Goal: Information Seeking & Learning: Learn about a topic

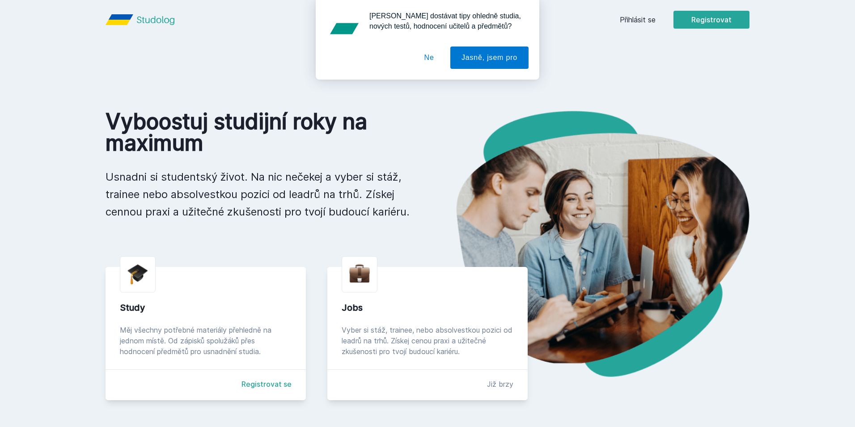
click at [636, 20] on div "[PERSON_NAME] dostávat tipy ohledně studia, nových testů, hodnocení učitelů a p…" at bounding box center [427, 40] width 855 height 80
drag, startPoint x: 435, startPoint y: 62, endPoint x: 520, endPoint y: 60, distance: 85.0
click at [434, 62] on button "Ne" at bounding box center [429, 58] width 32 height 22
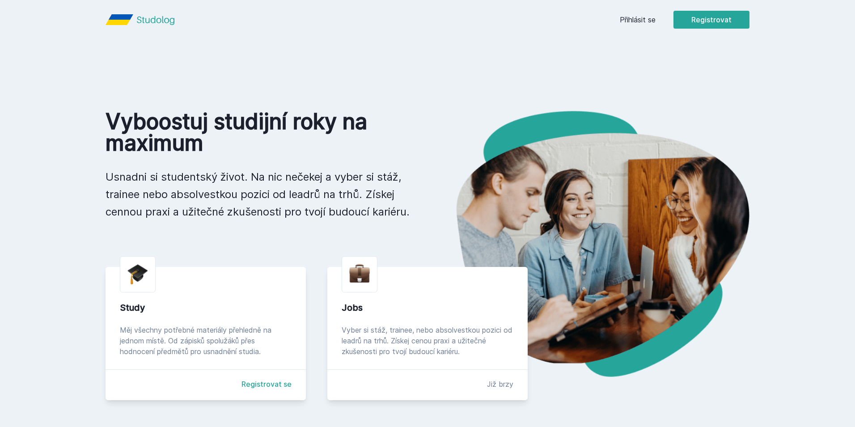
drag, startPoint x: 644, startPoint y: 31, endPoint x: 645, endPoint y: 10, distance: 21.5
click at [644, 27] on header "Přihlásit se Registrovat" at bounding box center [427, 19] width 687 height 39
click at [645, 10] on header "Přihlásit se Registrovat" at bounding box center [427, 19] width 687 height 39
click at [645, 18] on link "Přihlásit se" at bounding box center [638, 19] width 36 height 11
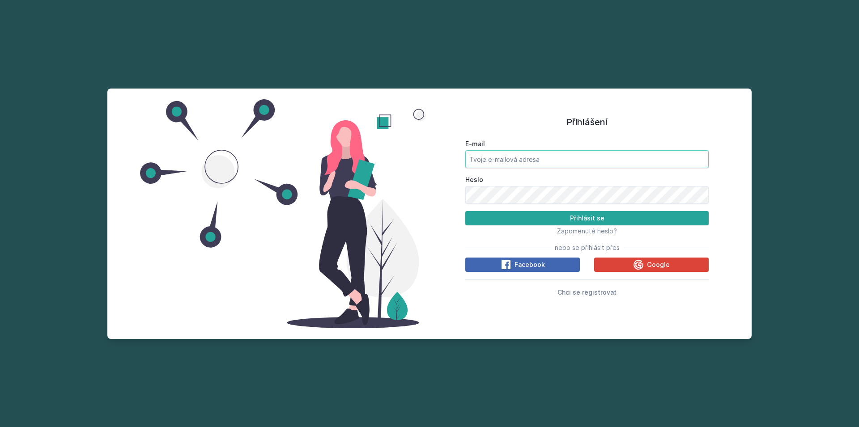
click at [550, 163] on input "E-mail" at bounding box center [586, 159] width 243 height 18
click at [515, 159] on input "svom31@vsec.z" at bounding box center [586, 159] width 243 height 18
type input "[EMAIL_ADDRESS][DOMAIN_NAME]"
click at [465, 211] on button "Přihlásit se" at bounding box center [586, 218] width 243 height 14
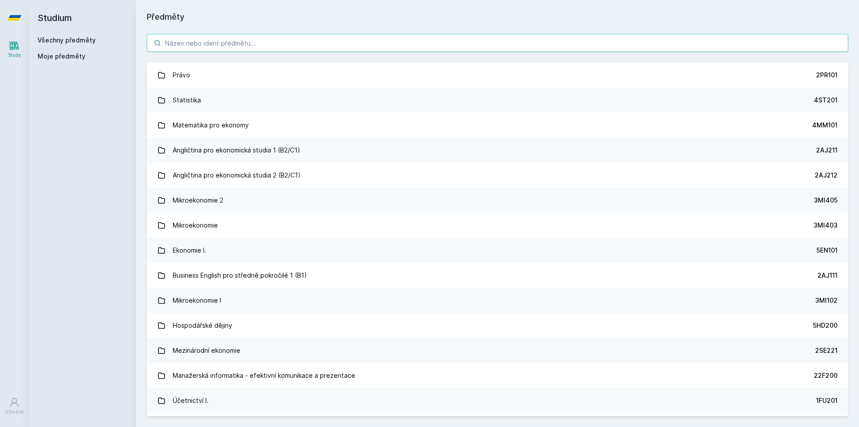
click at [256, 45] on input "search" at bounding box center [497, 43] width 701 height 18
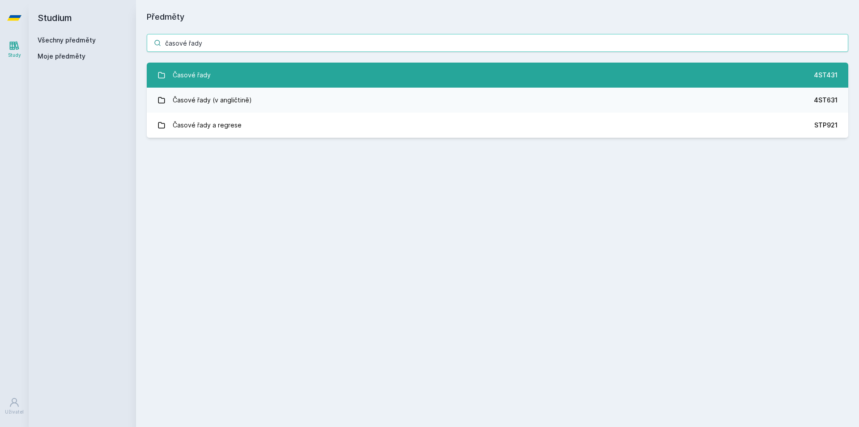
type input "časové řady"
click at [223, 79] on link "Časové řady 4ST431" at bounding box center [497, 75] width 701 height 25
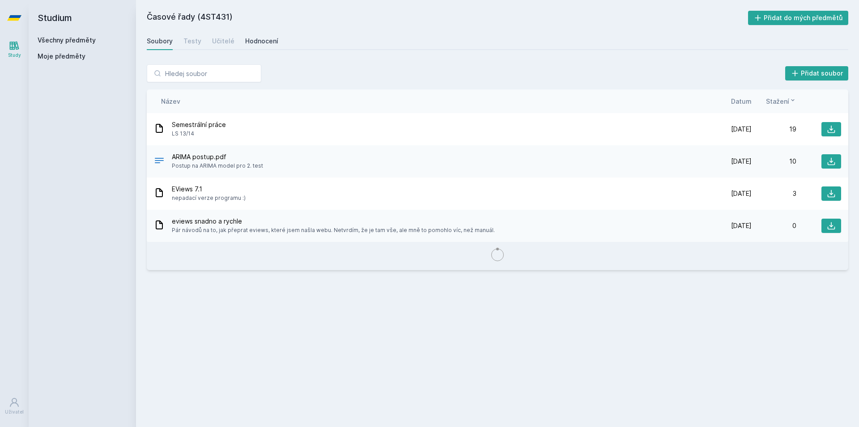
click at [269, 38] on div "Hodnocení" at bounding box center [261, 41] width 33 height 9
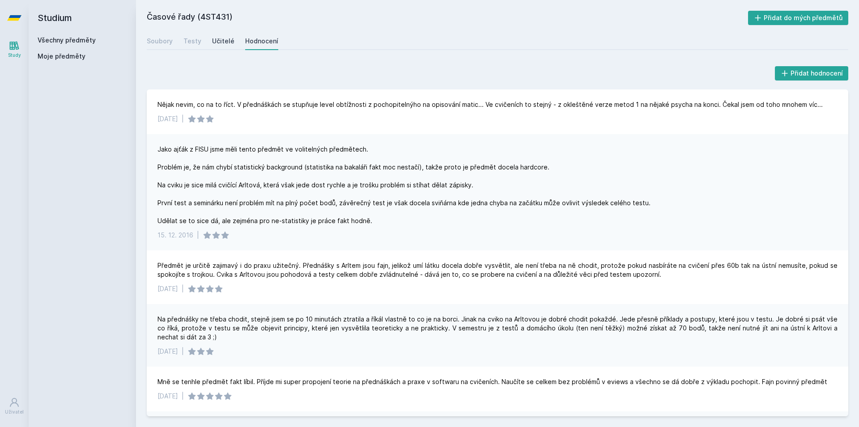
click at [218, 46] on link "Učitelé" at bounding box center [223, 41] width 22 height 18
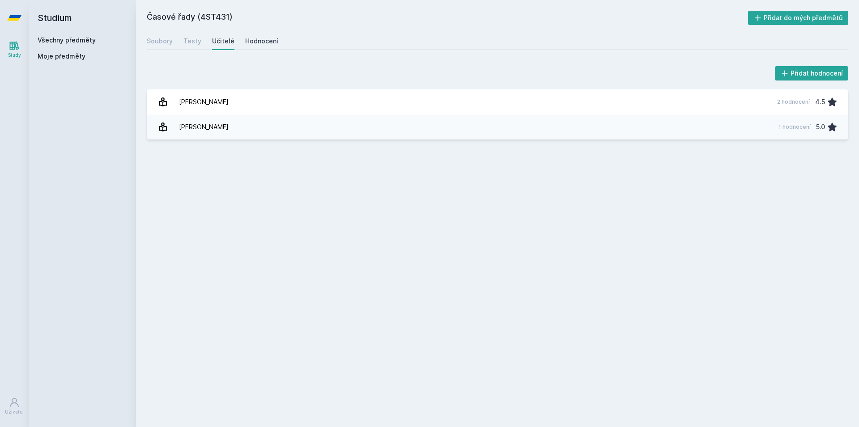
click at [245, 38] on div "Hodnocení" at bounding box center [261, 41] width 33 height 9
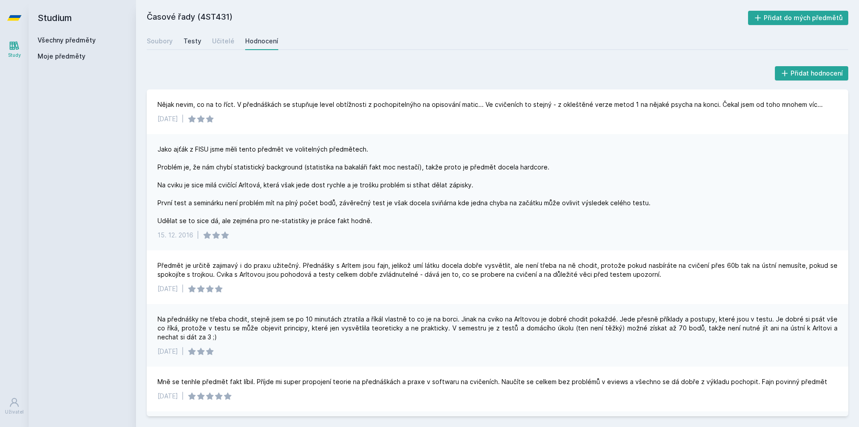
click at [198, 38] on div "Testy" at bounding box center [192, 41] width 18 height 9
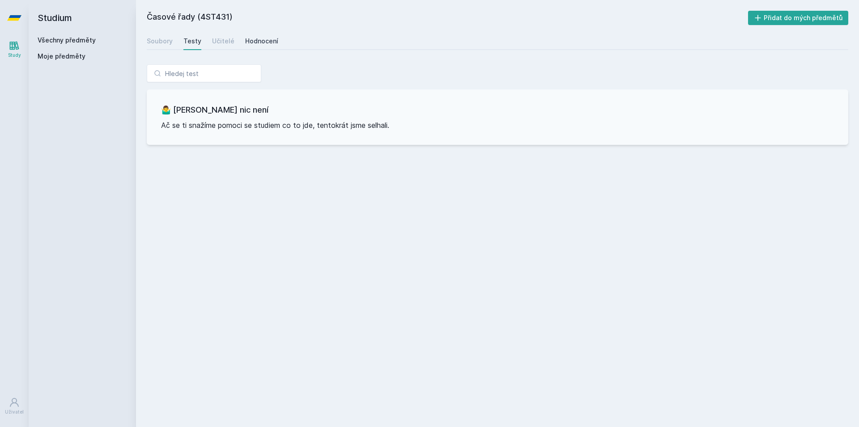
click at [245, 42] on div "Hodnocení" at bounding box center [261, 41] width 33 height 9
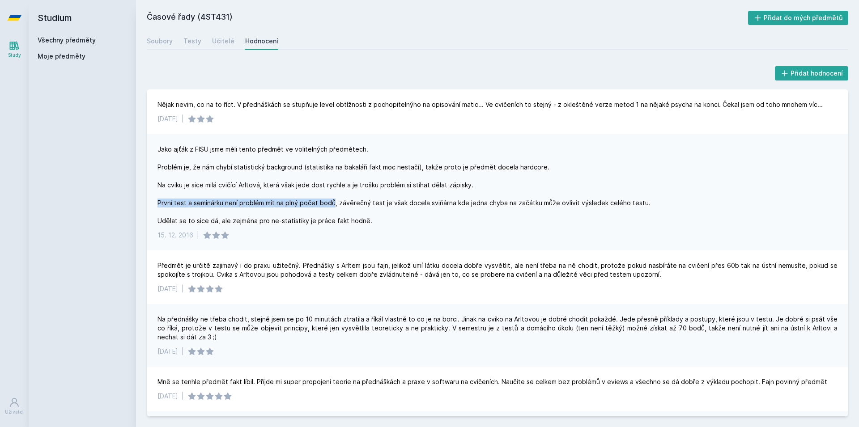
drag, startPoint x: 153, startPoint y: 199, endPoint x: 334, endPoint y: 204, distance: 180.4
click at [334, 204] on div "Jako ajťák z FISU jsme měli tento předmět ve volitelných předmětech. Problém je…" at bounding box center [497, 192] width 701 height 116
click at [404, 226] on div "Jako ajťák z FISU jsme měli tento předmět ve volitelných předmětech. Problém je…" at bounding box center [497, 192] width 701 height 116
click at [175, 42] on div "Soubory Testy Učitelé Hodnocení" at bounding box center [497, 41] width 701 height 18
click at [171, 42] on div "Soubory" at bounding box center [160, 41] width 26 height 9
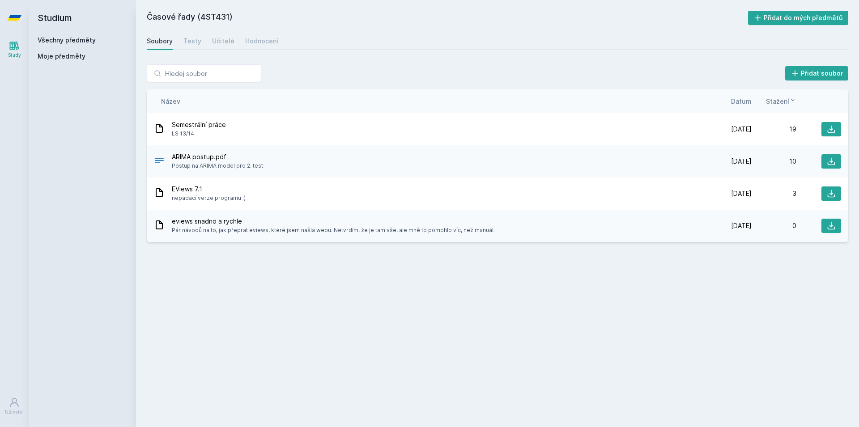
click at [46, 25] on h2 "Studium" at bounding box center [82, 18] width 89 height 36
click at [19, 13] on icon at bounding box center [14, 18] width 14 height 36
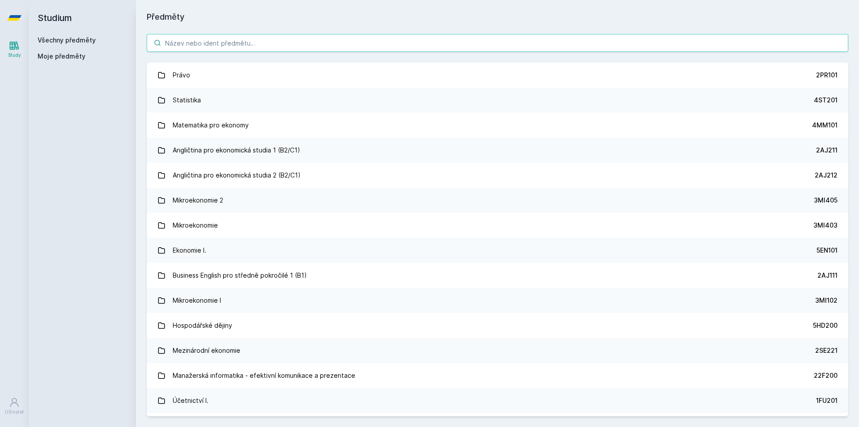
click at [373, 42] on input "search" at bounding box center [497, 43] width 701 height 18
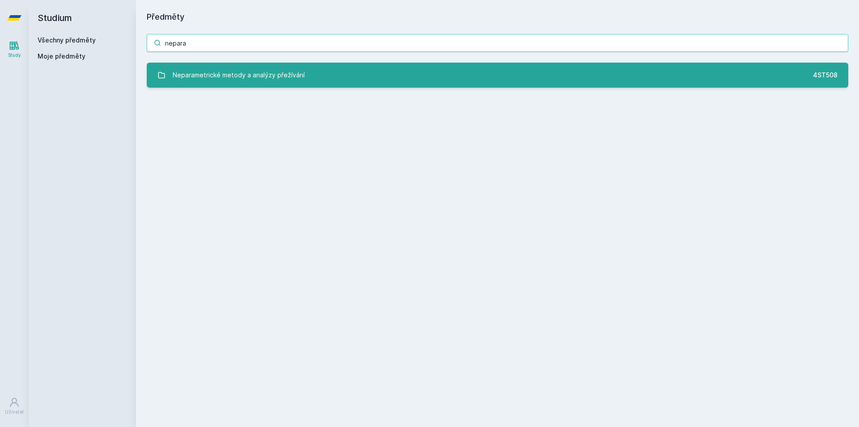
type input "nepara"
click at [245, 78] on div "Neparametrické metody a analýzy přežívání" at bounding box center [239, 75] width 132 height 18
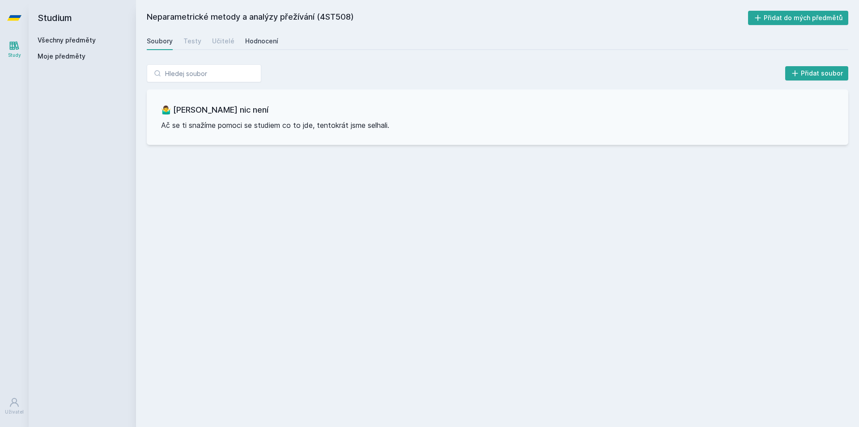
click at [255, 45] on div "Hodnocení" at bounding box center [261, 41] width 33 height 9
